Goal: Communication & Community: Share content

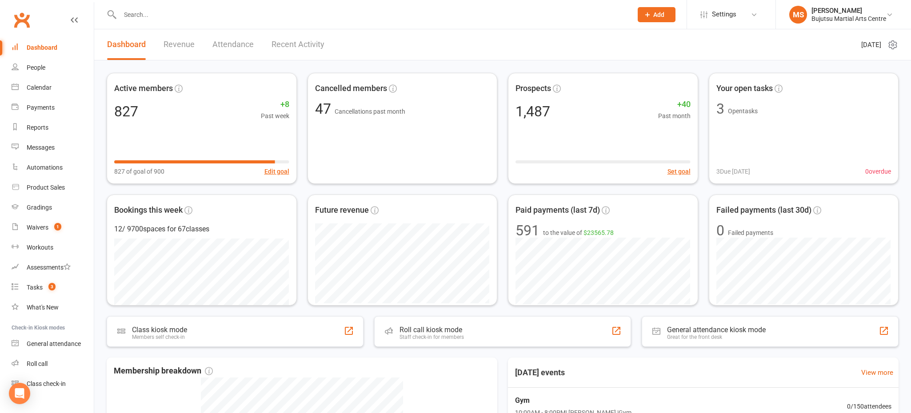
click at [329, 14] on input "text" at bounding box center [371, 14] width 509 height 12
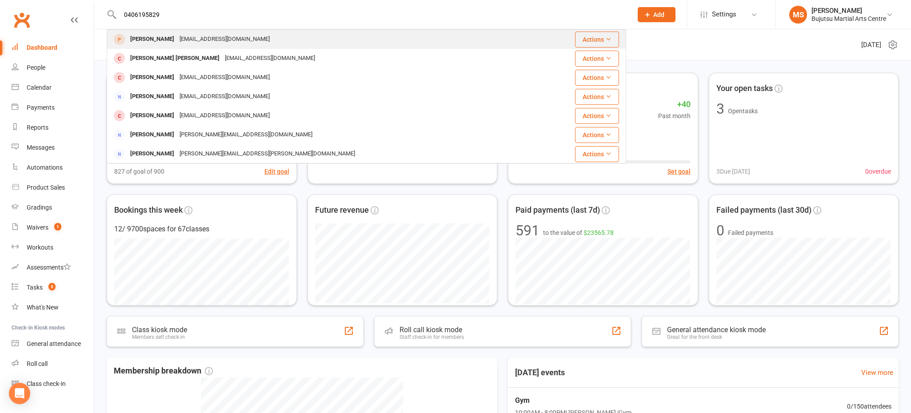
type input "0406195829"
click at [208, 41] on div "[EMAIL_ADDRESS][DOMAIN_NAME]" at bounding box center [225, 39] width 96 height 13
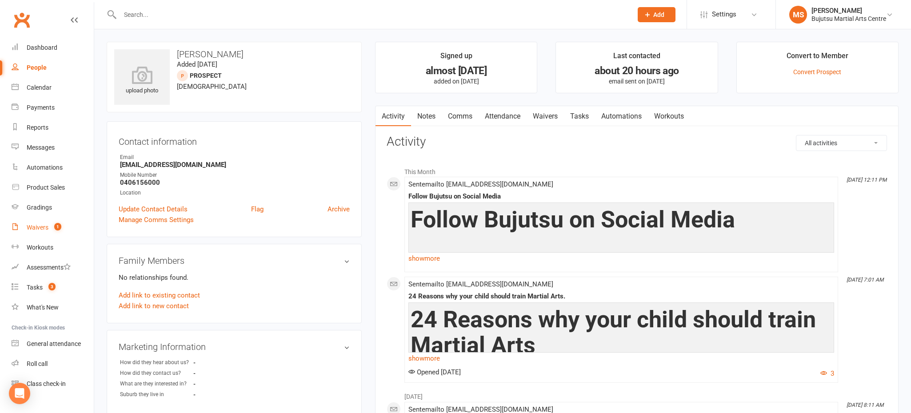
click at [36, 227] on div "Waivers" at bounding box center [38, 227] width 22 height 7
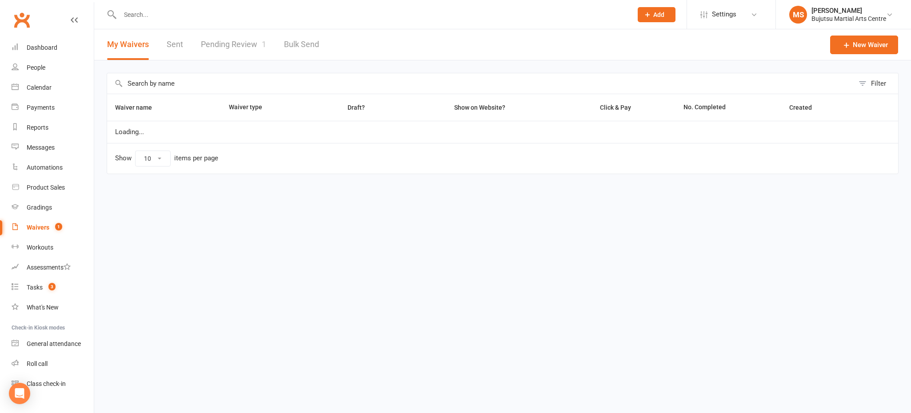
select select "50"
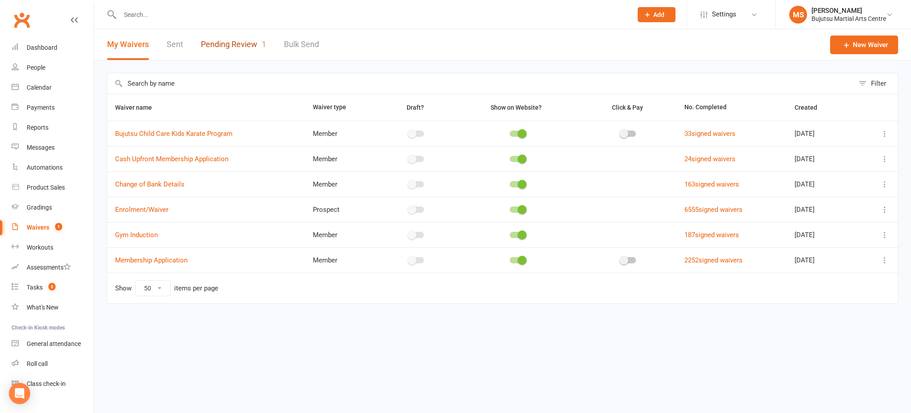
click at [237, 44] on link "Pending Review 1" at bounding box center [233, 44] width 65 height 31
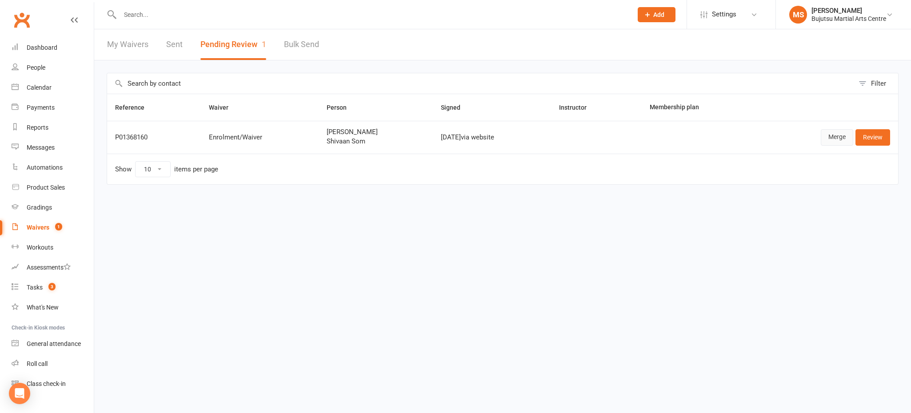
click at [830, 135] on link "Merge" at bounding box center [837, 137] width 32 height 16
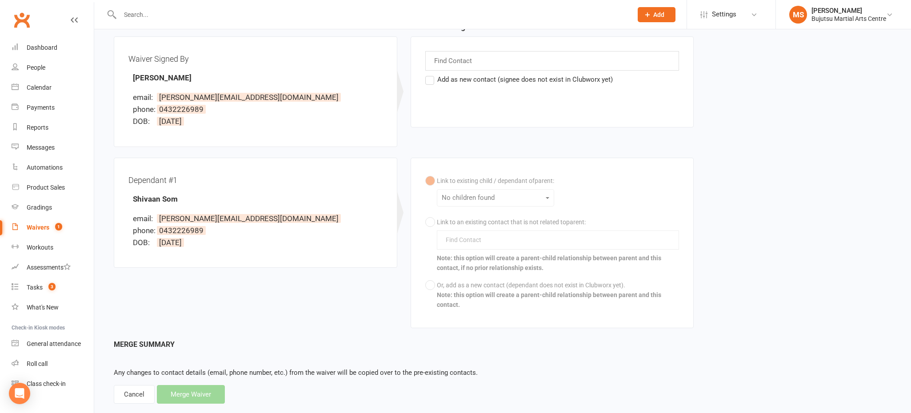
scroll to position [120, 0]
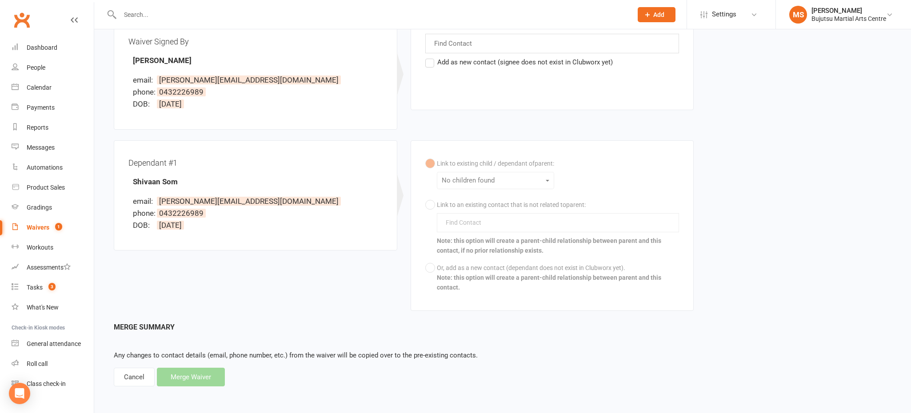
drag, startPoint x: 428, startPoint y: 265, endPoint x: 416, endPoint y: 258, distance: 14.3
click at [429, 266] on div "Link to existing child / dependant of parent : No children found Link to an exi…" at bounding box center [552, 225] width 254 height 141
drag, startPoint x: 140, startPoint y: 381, endPoint x: 142, endPoint y: 377, distance: 5.1
click at [140, 381] on div "Cancel" at bounding box center [134, 377] width 41 height 19
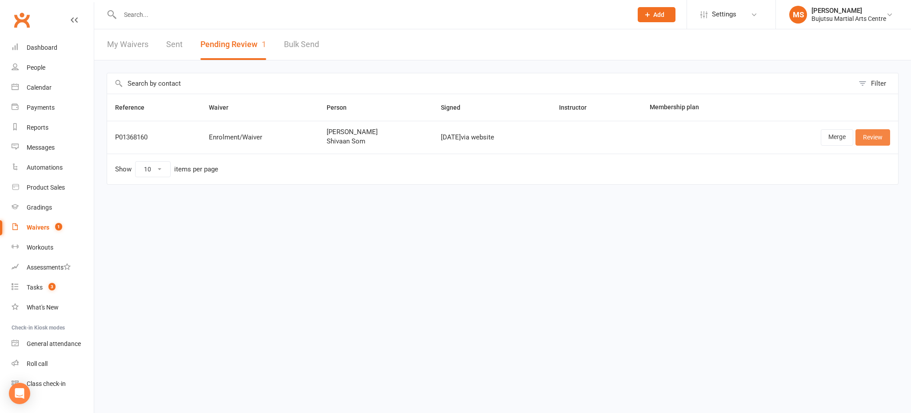
drag, startPoint x: 883, startPoint y: 136, endPoint x: 878, endPoint y: 137, distance: 5.1
click at [883, 136] on link "Review" at bounding box center [873, 137] width 35 height 16
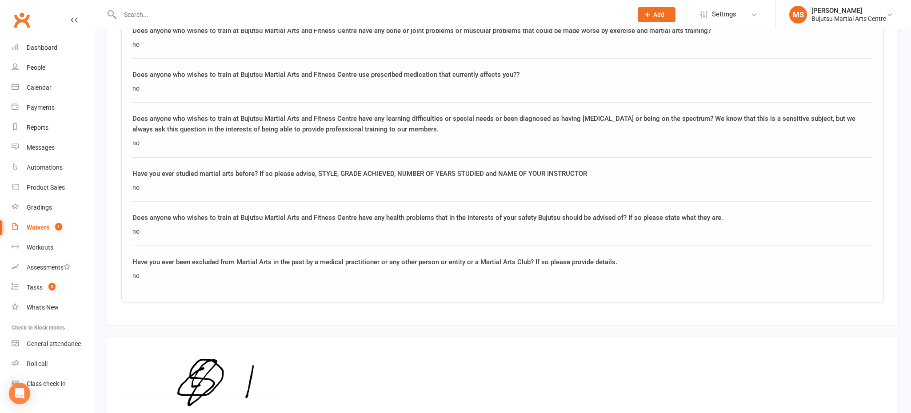
scroll to position [1288, 0]
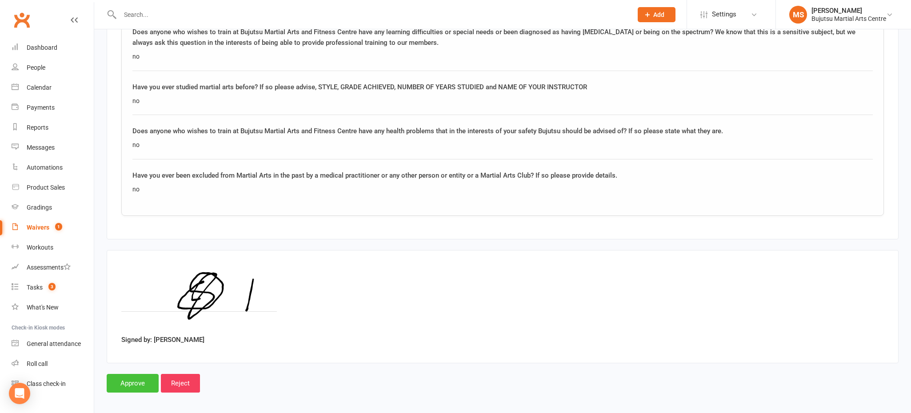
click at [139, 374] on input "Approve" at bounding box center [133, 383] width 52 height 19
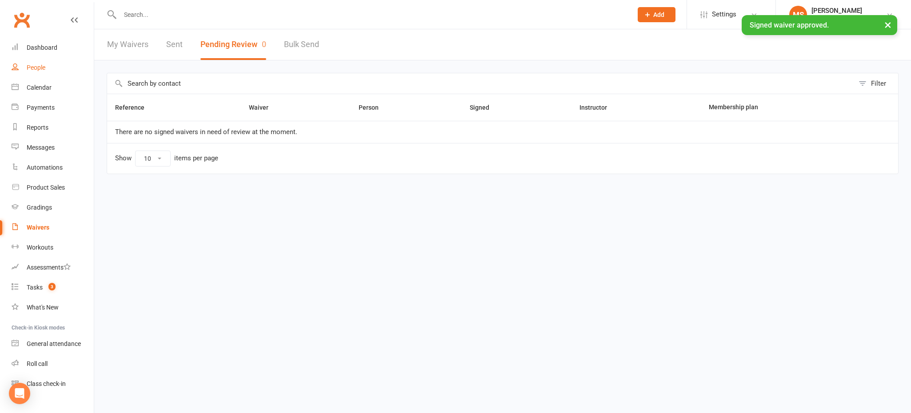
click at [31, 67] on div "People" at bounding box center [36, 67] width 19 height 7
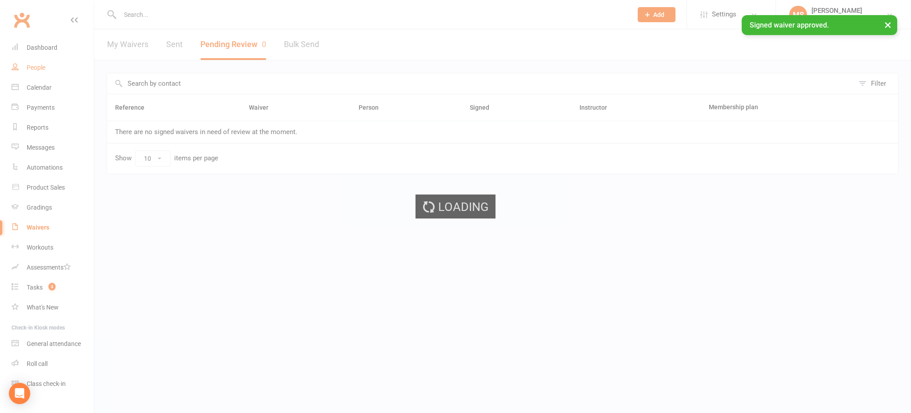
select select "100"
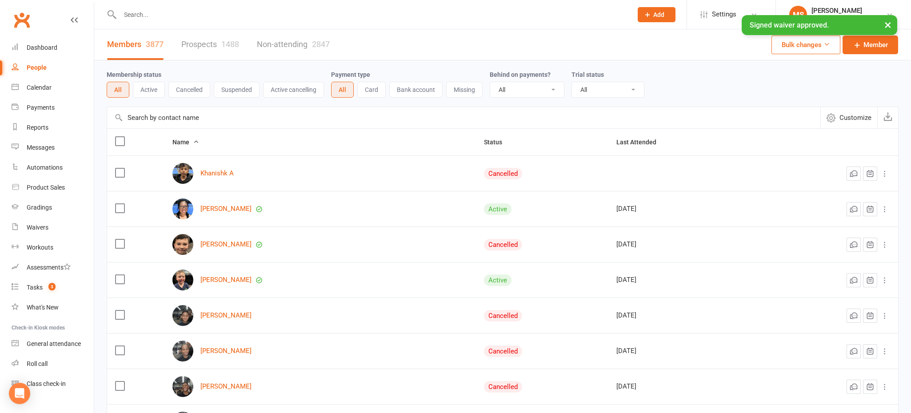
click at [203, 46] on link "Prospects 1488" at bounding box center [210, 44] width 58 height 31
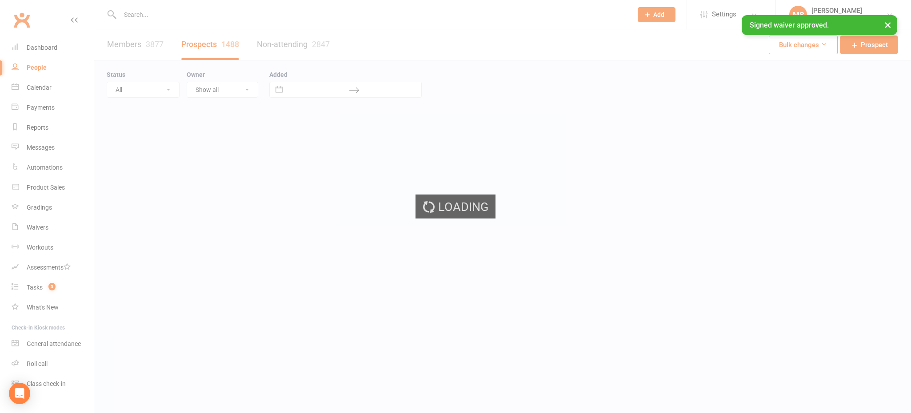
select select "100"
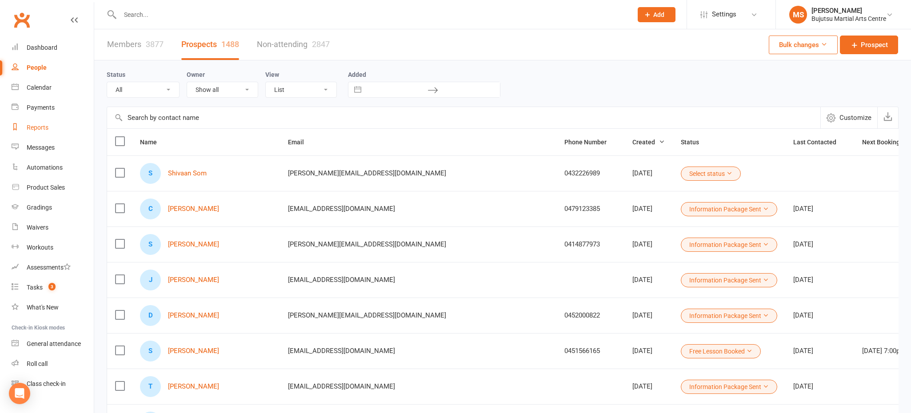
click at [39, 128] on div "Reports" at bounding box center [38, 127] width 22 height 7
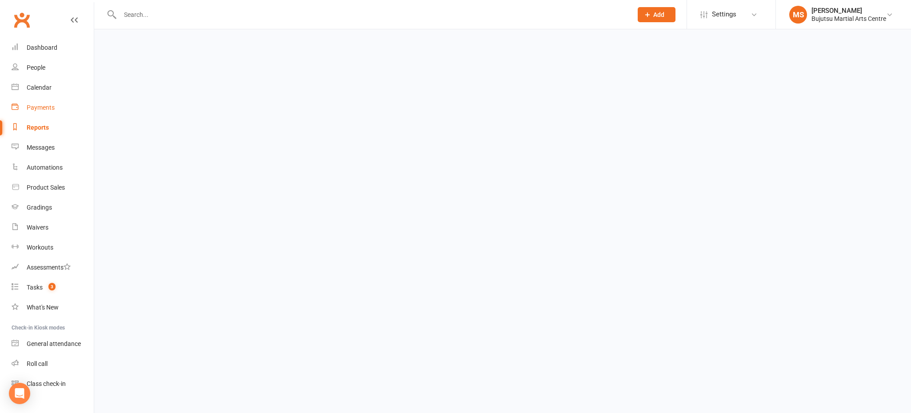
select select "100"
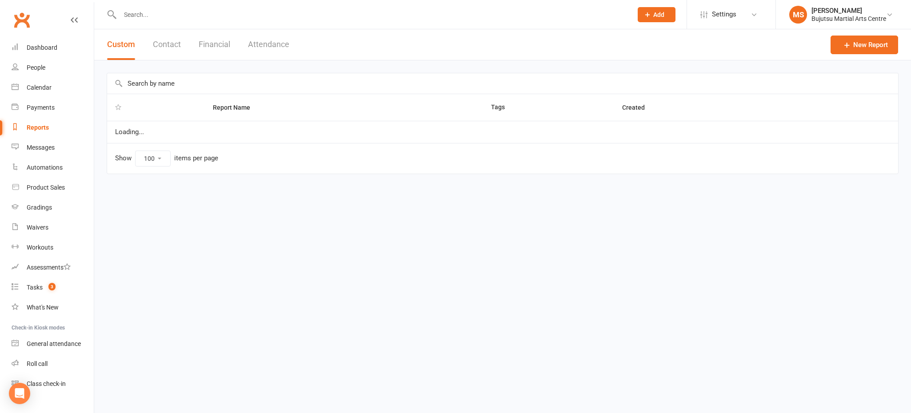
click at [277, 45] on button "Attendance" at bounding box center [268, 44] width 41 height 31
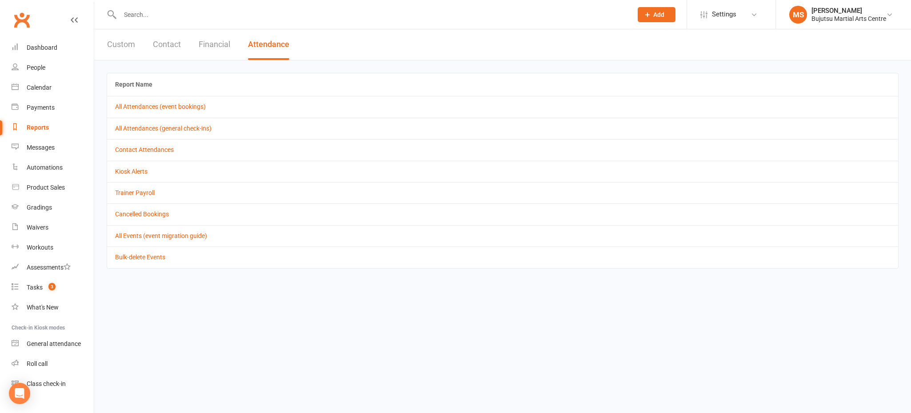
click at [200, 112] on td "All Attendances (event bookings)" at bounding box center [502, 106] width 791 height 21
click at [186, 107] on link "All Attendances (event bookings)" at bounding box center [160, 106] width 91 height 7
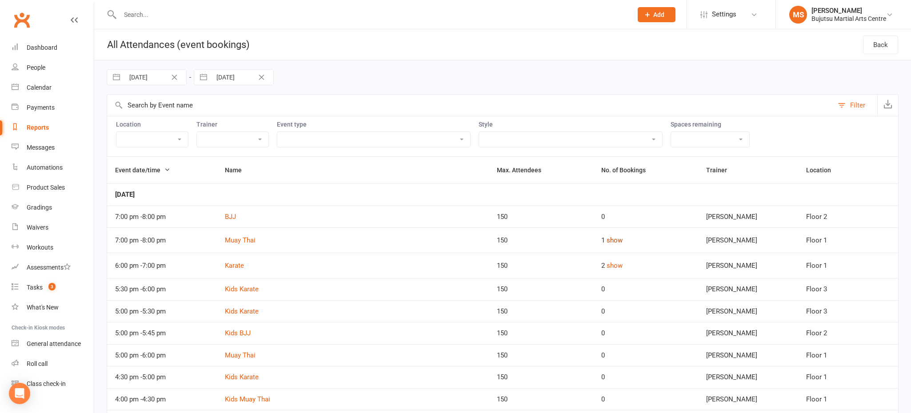
click at [613, 238] on button "show" at bounding box center [615, 240] width 16 height 11
click at [613, 287] on button "show" at bounding box center [615, 289] width 16 height 11
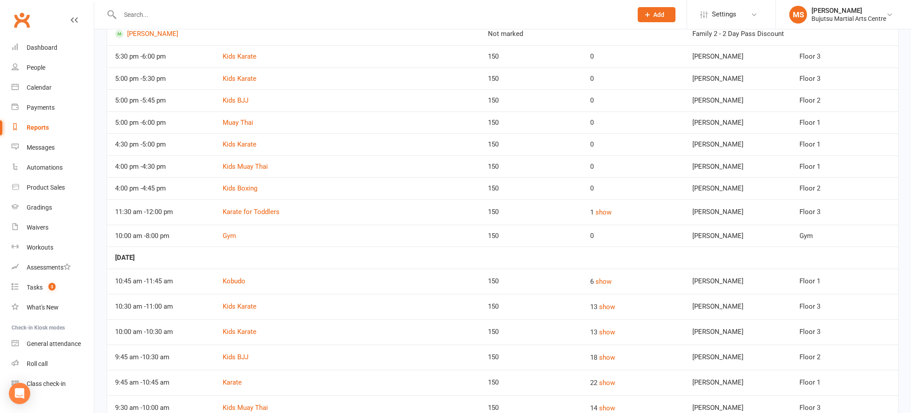
scroll to position [302, 0]
drag, startPoint x: 581, startPoint y: 208, endPoint x: 586, endPoint y: 216, distance: 9.5
click at [596, 209] on button "show" at bounding box center [604, 212] width 16 height 11
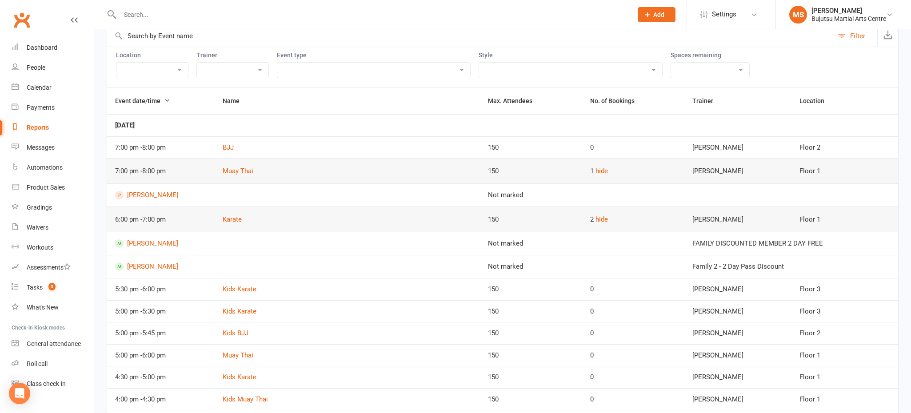
scroll to position [0, 0]
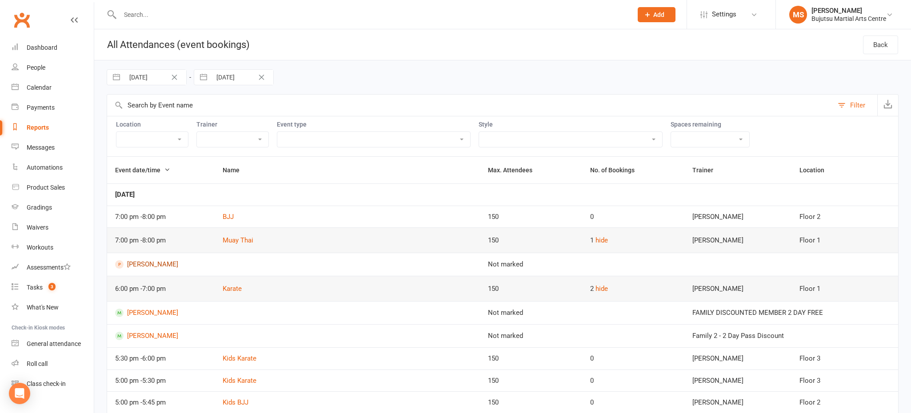
click at [162, 263] on link "[PERSON_NAME]" at bounding box center [293, 264] width 357 height 8
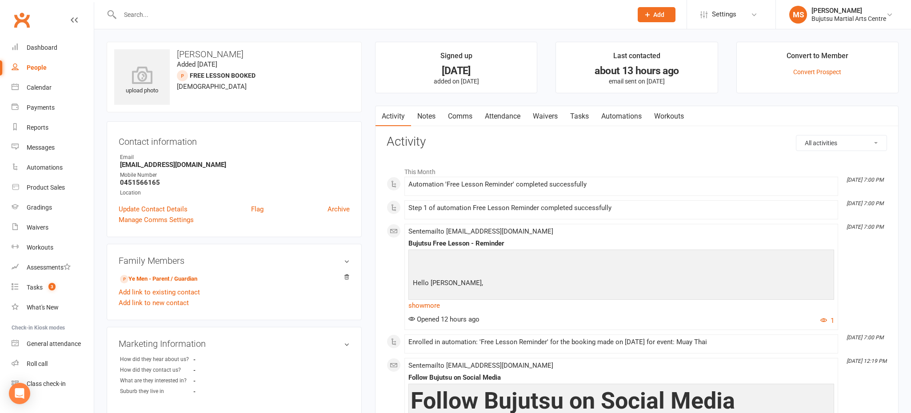
drag, startPoint x: 449, startPoint y: 114, endPoint x: 537, endPoint y: 124, distance: 89.0
click at [450, 115] on link "Comms" at bounding box center [460, 116] width 37 height 20
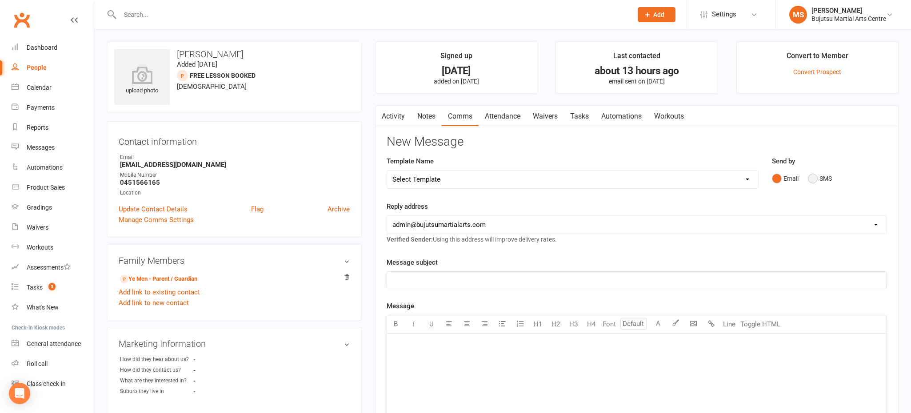
drag, startPoint x: 817, startPoint y: 179, endPoint x: 791, endPoint y: 193, distance: 29.4
click at [817, 179] on button "SMS" at bounding box center [820, 178] width 24 height 17
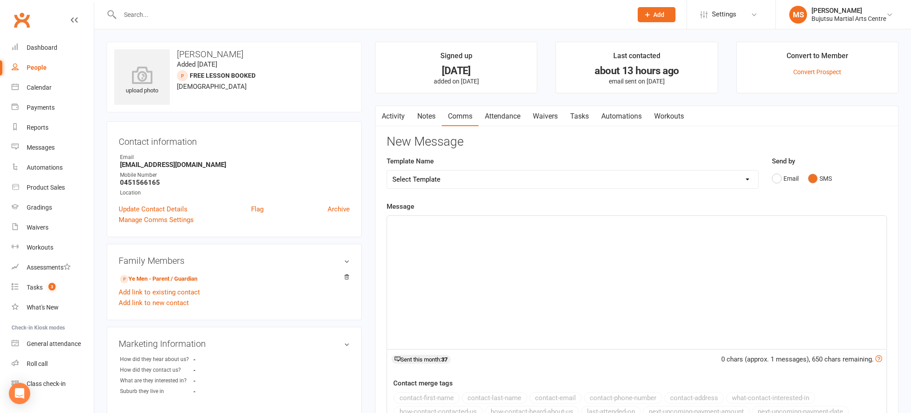
click at [437, 174] on select "Select Template [Email] Japan Karate Association Annual Registration [Email] Ry…" at bounding box center [572, 180] width 371 height 18
select select "18"
click at [387, 171] on select "Select Template [Email] Japan Karate Association Annual Registration [Email] Ry…" at bounding box center [572, 180] width 371 height 18
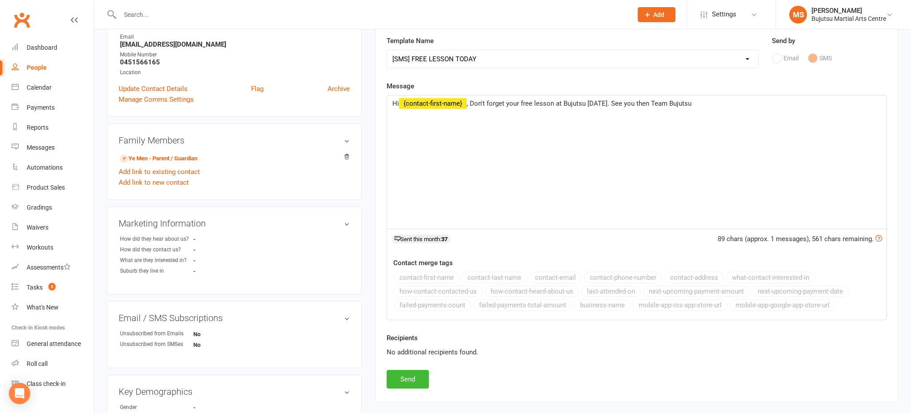
scroll to position [241, 0]
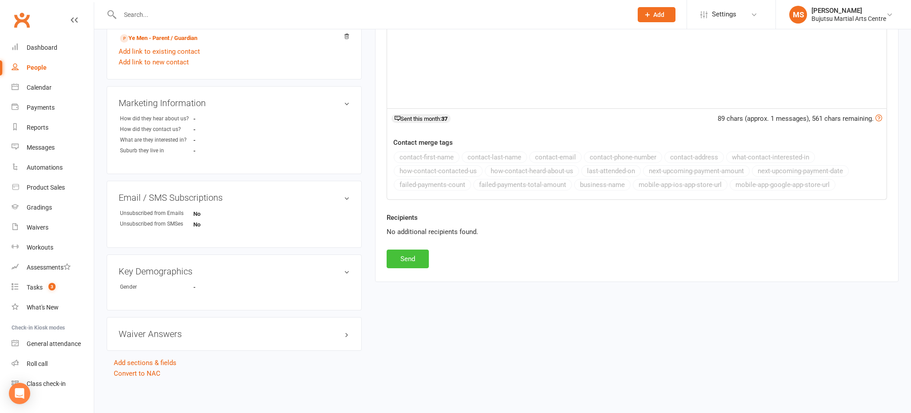
click at [420, 256] on button "Send" at bounding box center [408, 259] width 42 height 19
select select
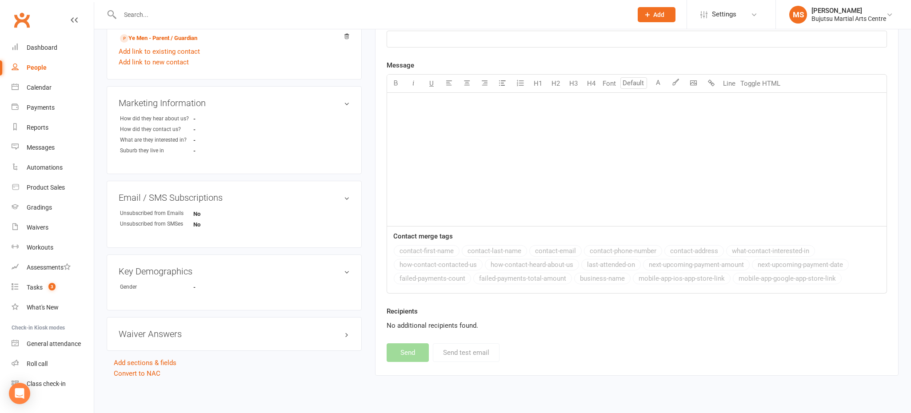
scroll to position [0, 0]
